Goal: Transaction & Acquisition: Purchase product/service

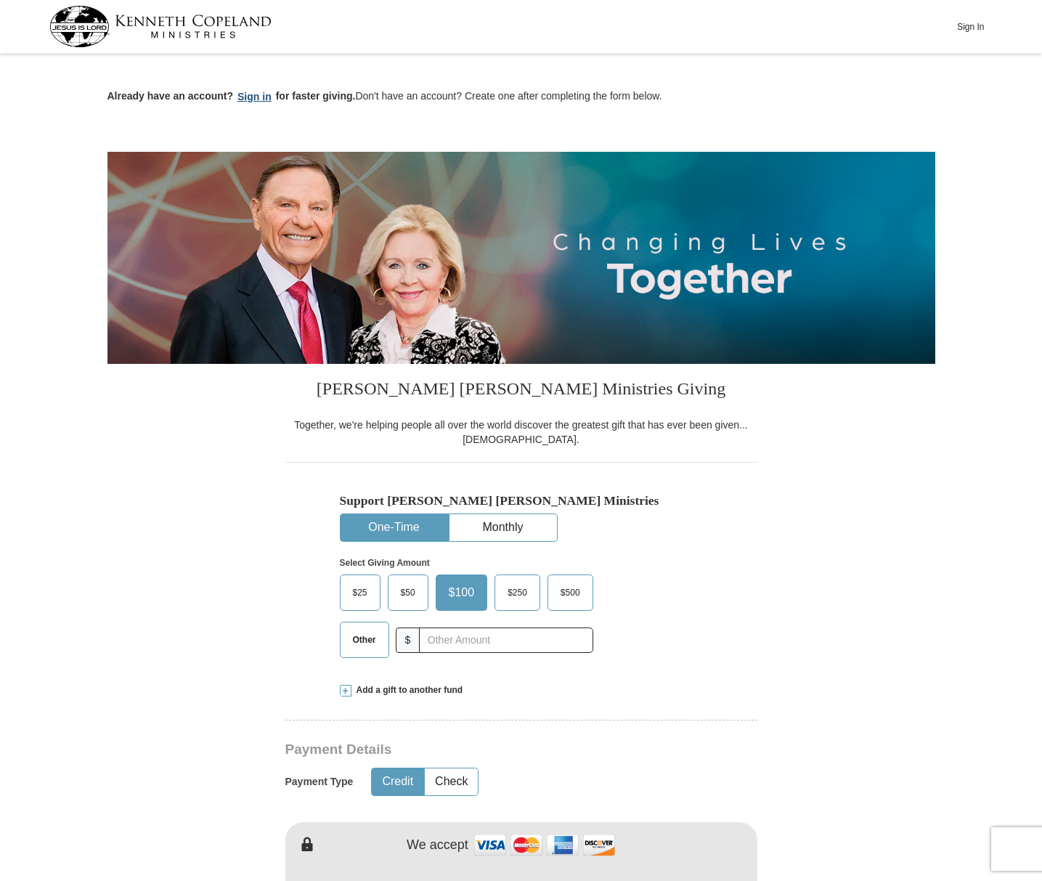
click at [255, 97] on button "Sign in" at bounding box center [254, 97] width 43 height 17
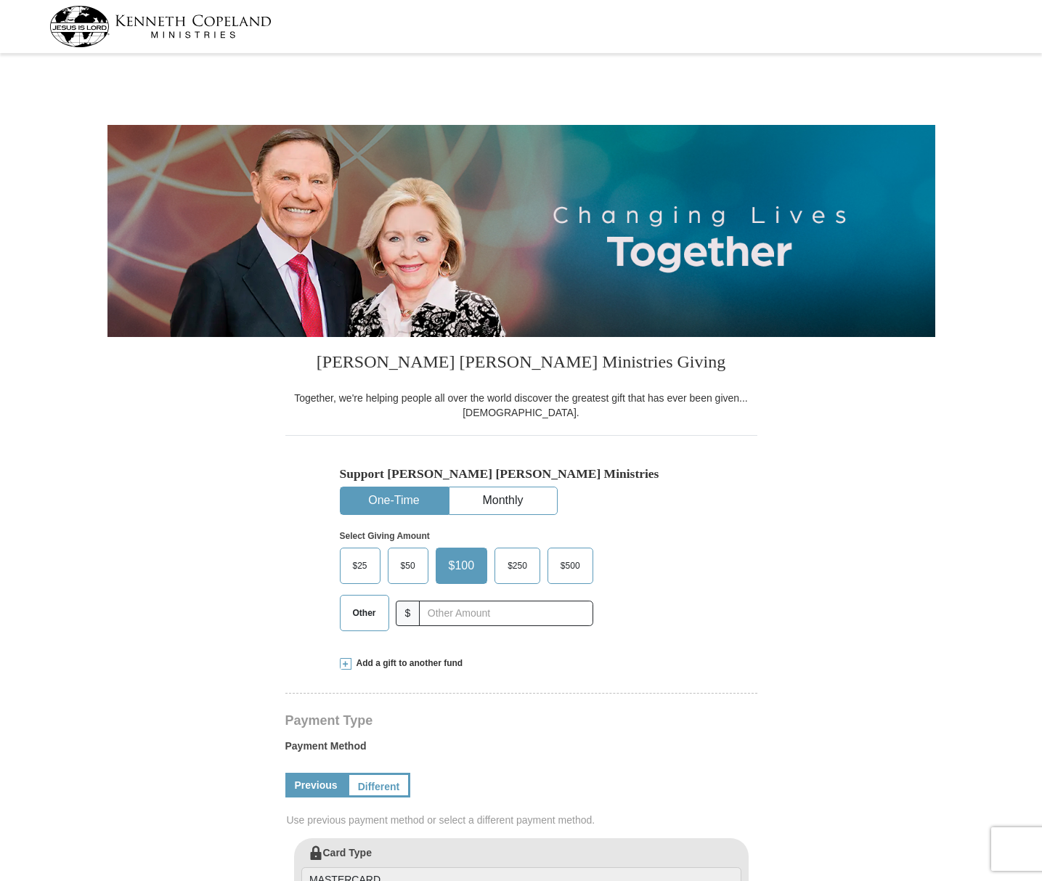
select select "NM"
click at [355, 613] on span "Other" at bounding box center [365, 613] width 38 height 22
click at [0, 0] on input "Other" at bounding box center [0, 0] width 0 height 0
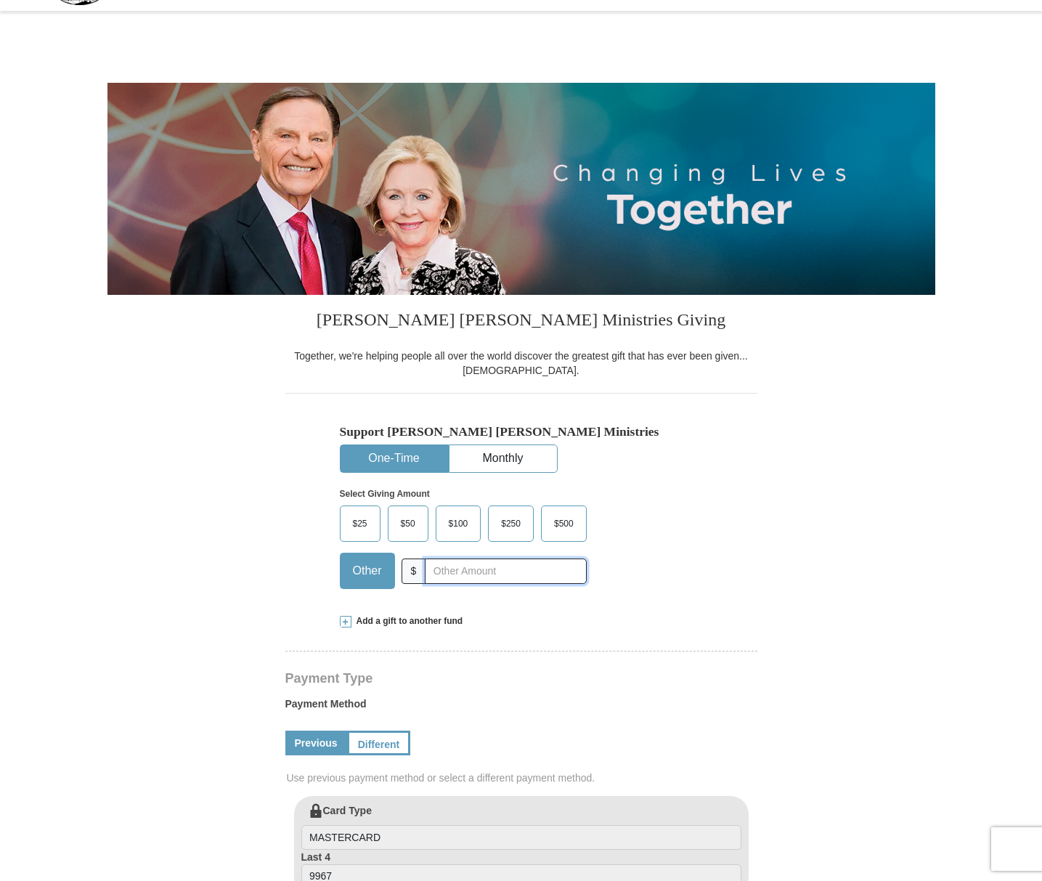
scroll to position [40, 0]
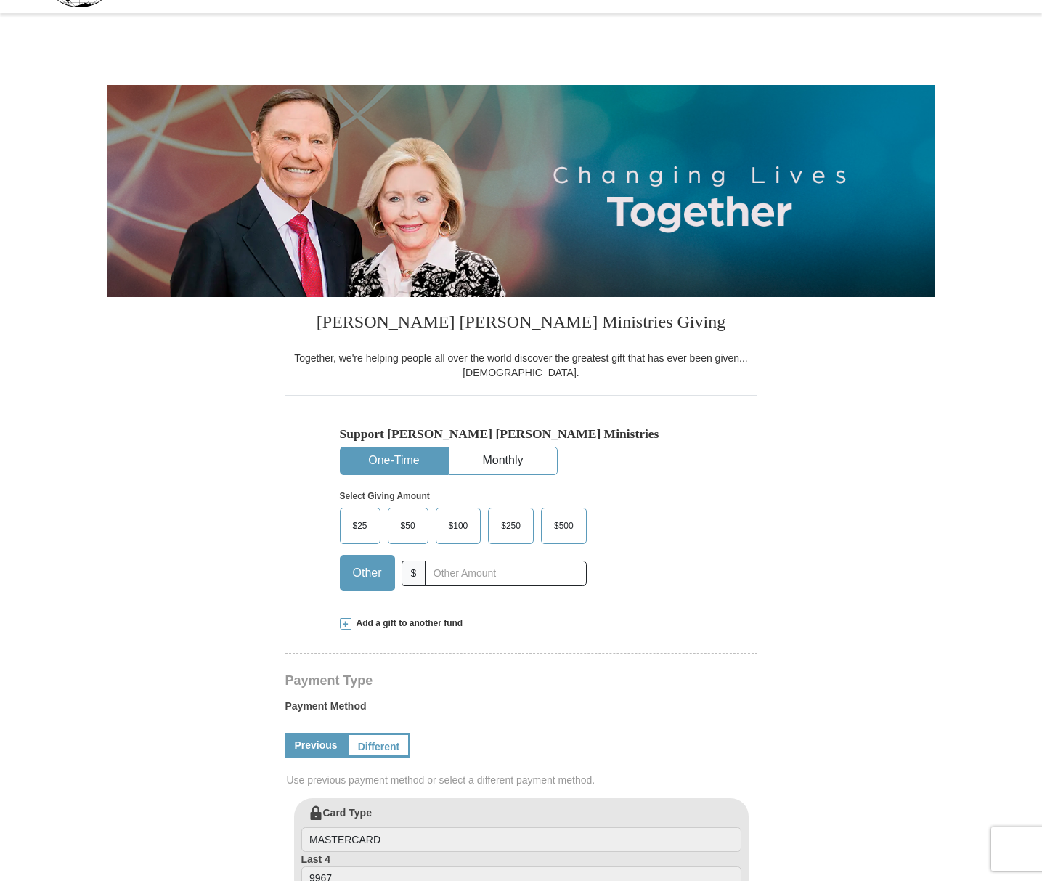
click at [344, 623] on span at bounding box center [346, 624] width 12 height 12
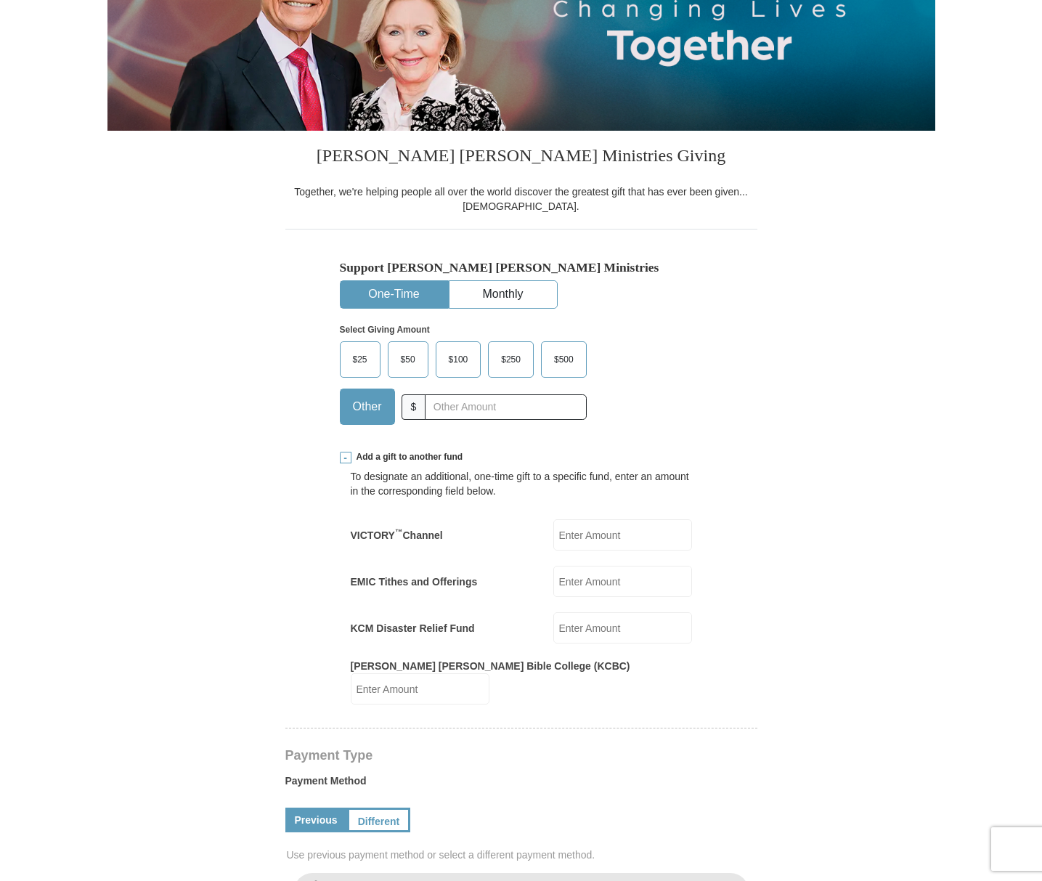
scroll to position [206, 1]
click at [583, 579] on input "EMIC Tithes and Offerings" at bounding box center [623, 581] width 139 height 31
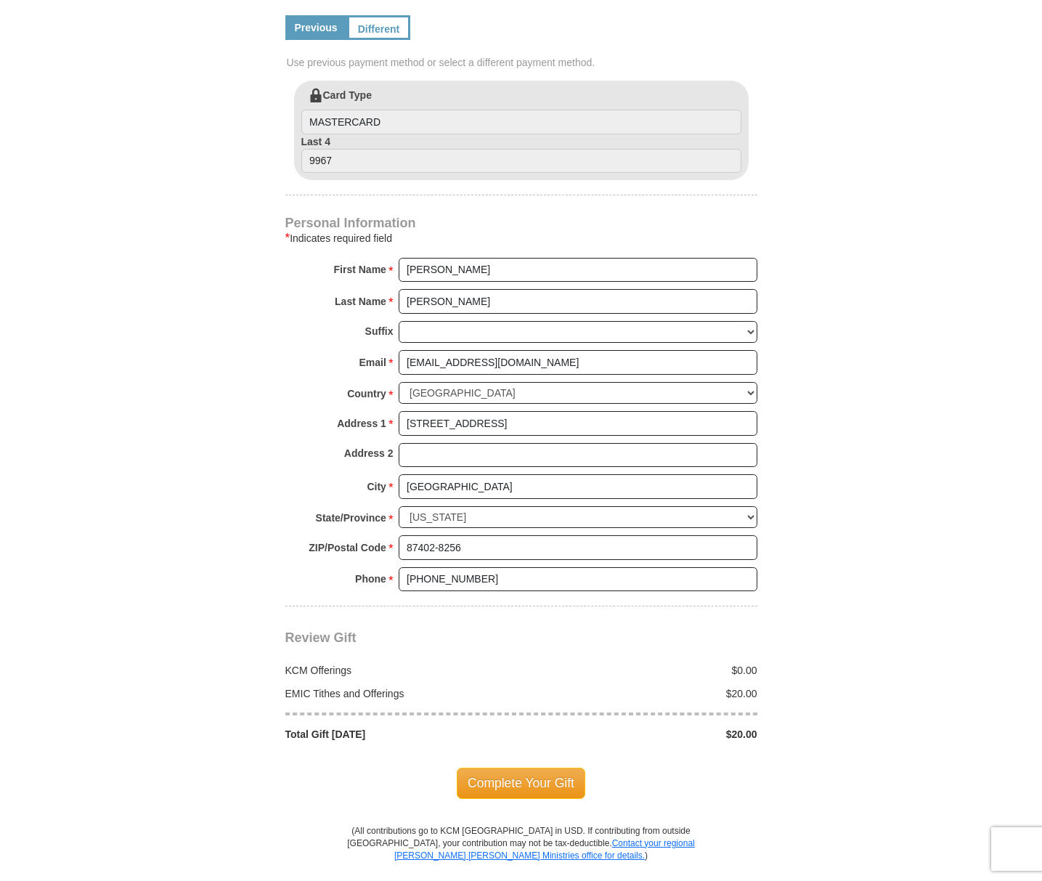
scroll to position [1005, 0]
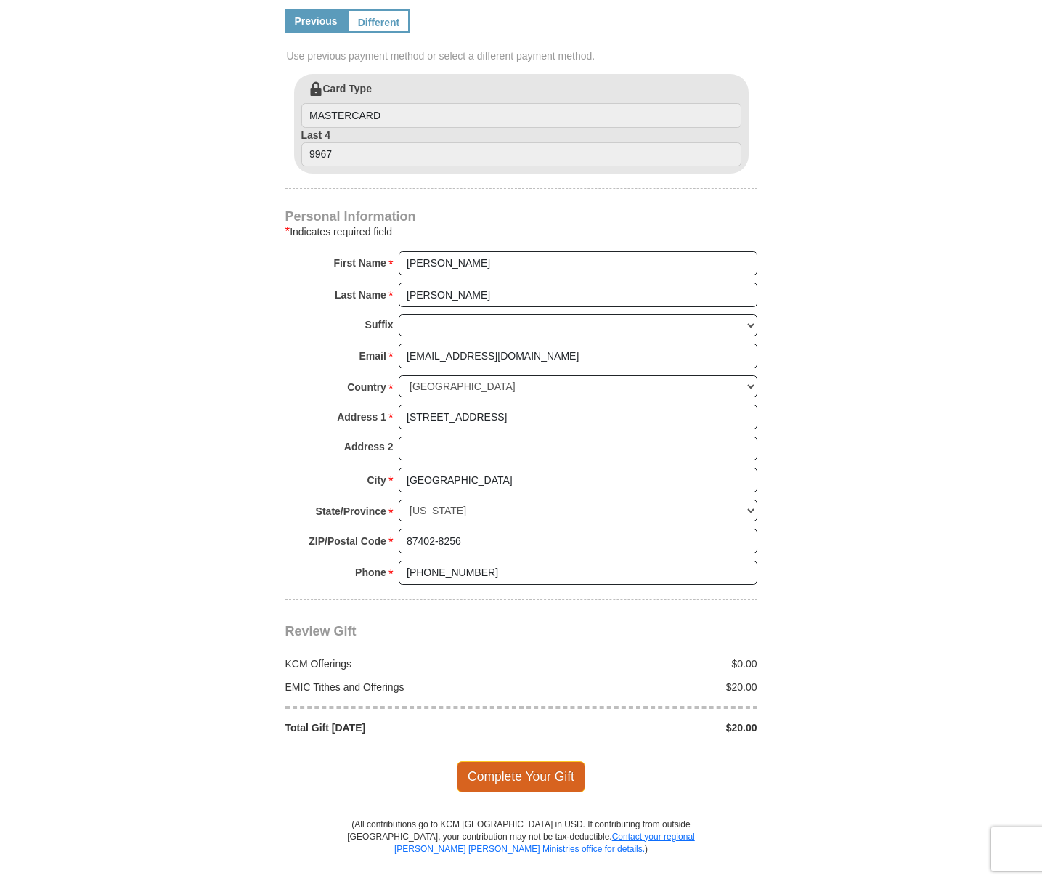
type input "20.00"
click at [523, 761] on span "Complete Your Gift" at bounding box center [521, 776] width 129 height 31
